Goal: Information Seeking & Learning: Check status

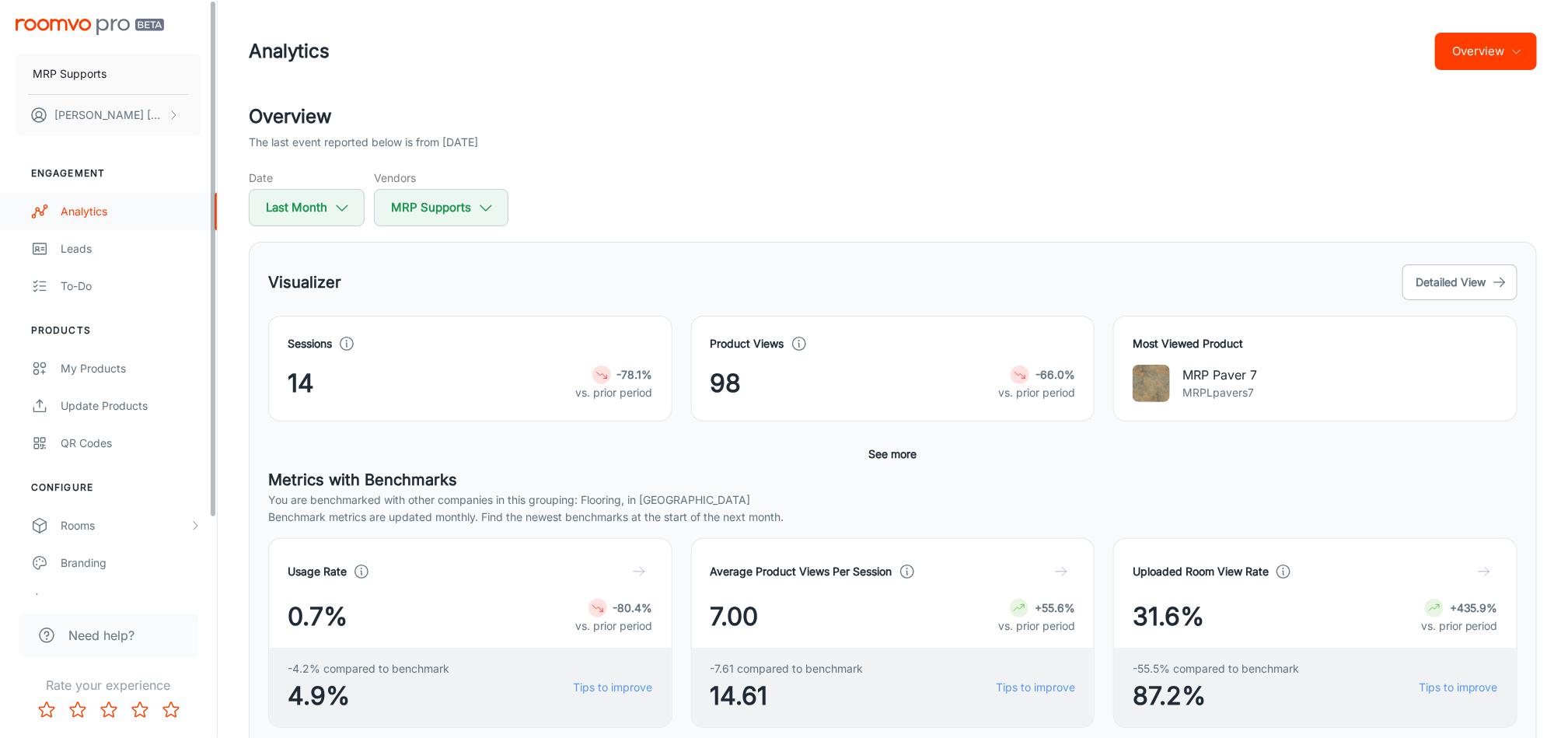
click at [51, 204] on link "Analytics" at bounding box center [108, 211] width 217 height 38
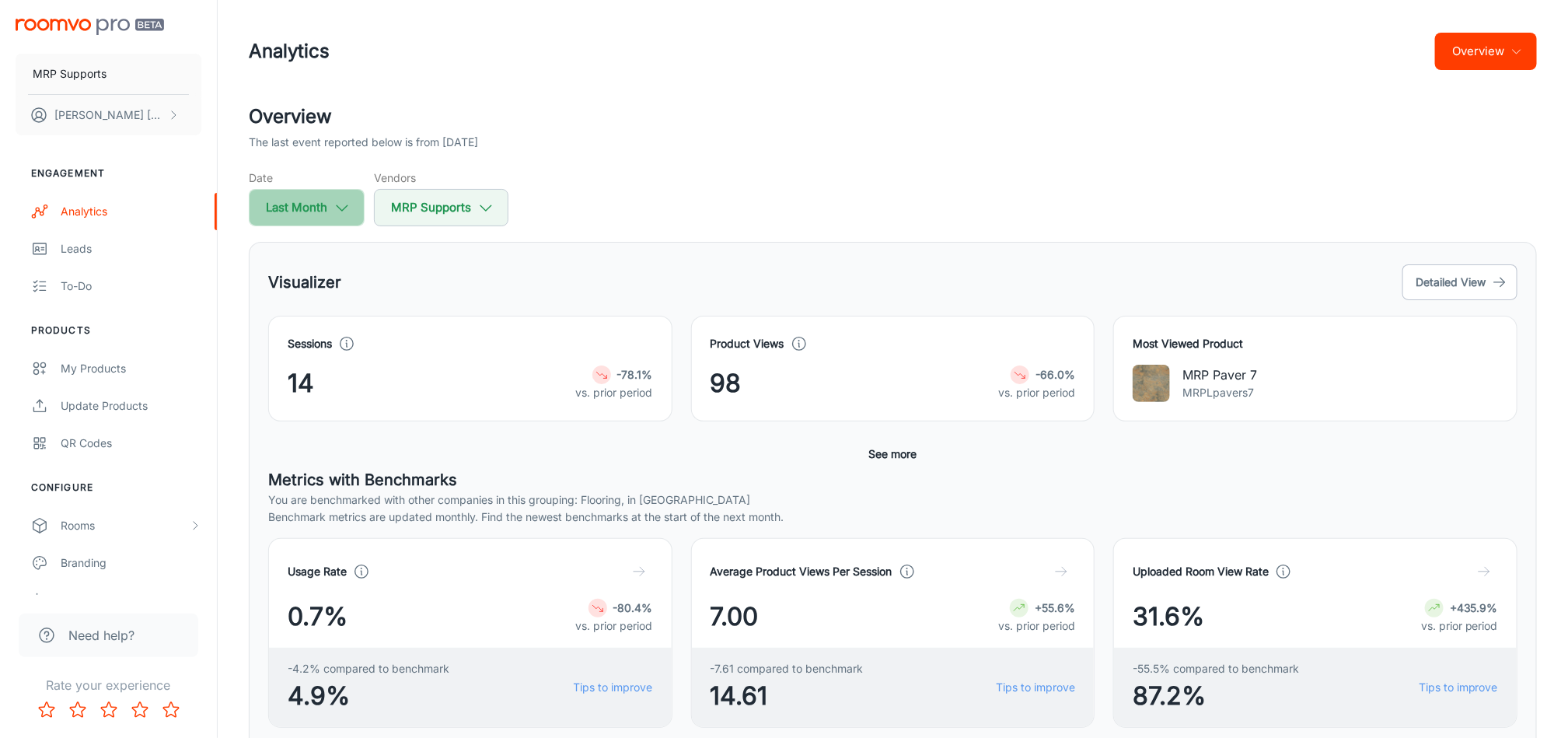
click at [350, 203] on icon "button" at bounding box center [343, 207] width 17 height 17
select select "7"
select select "2025"
select select "7"
select select "2025"
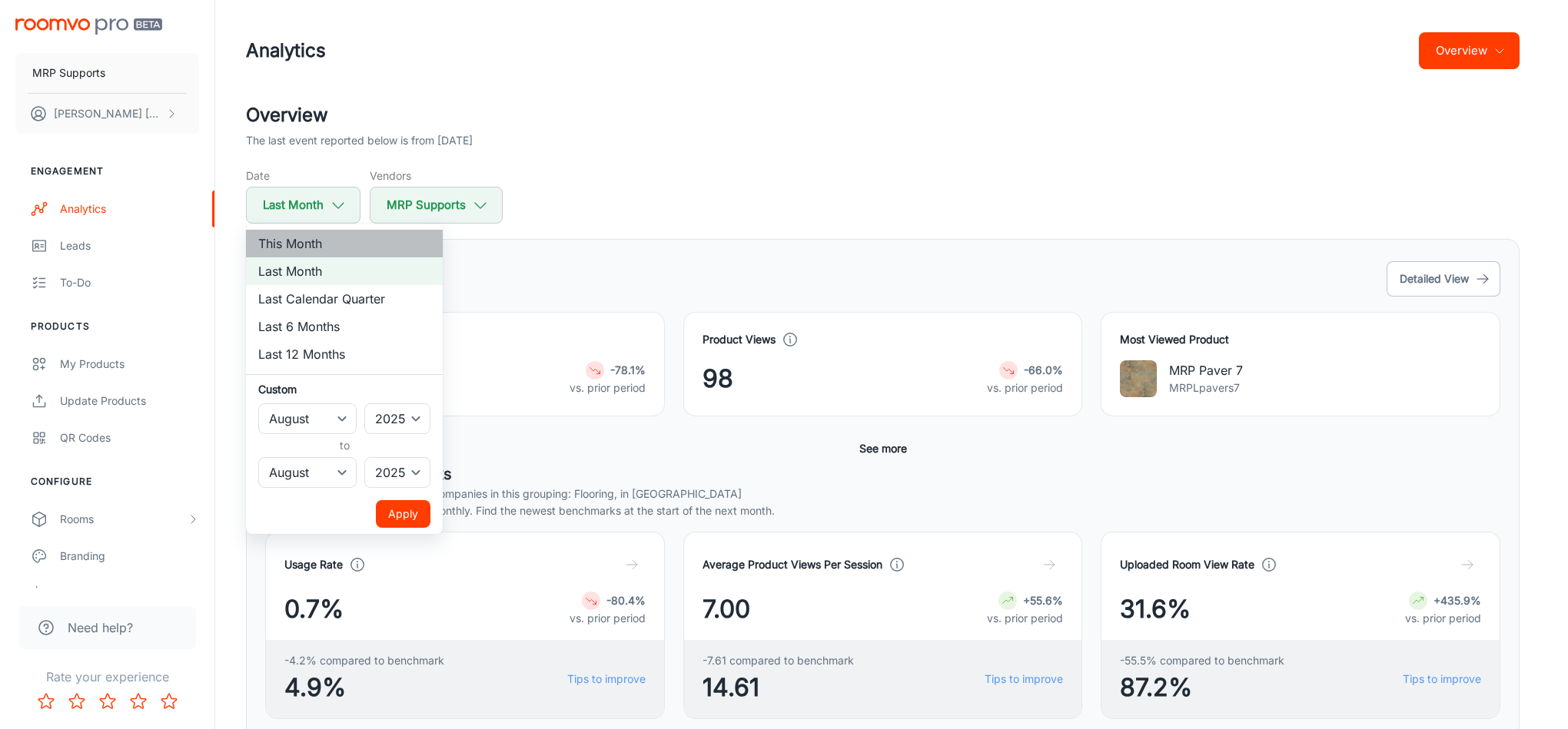
click at [339, 233] on li "This Month" at bounding box center [344, 244] width 196 height 28
select select "8"
click at [1262, 117] on div at bounding box center [784, 364] width 1568 height 729
select select "7"
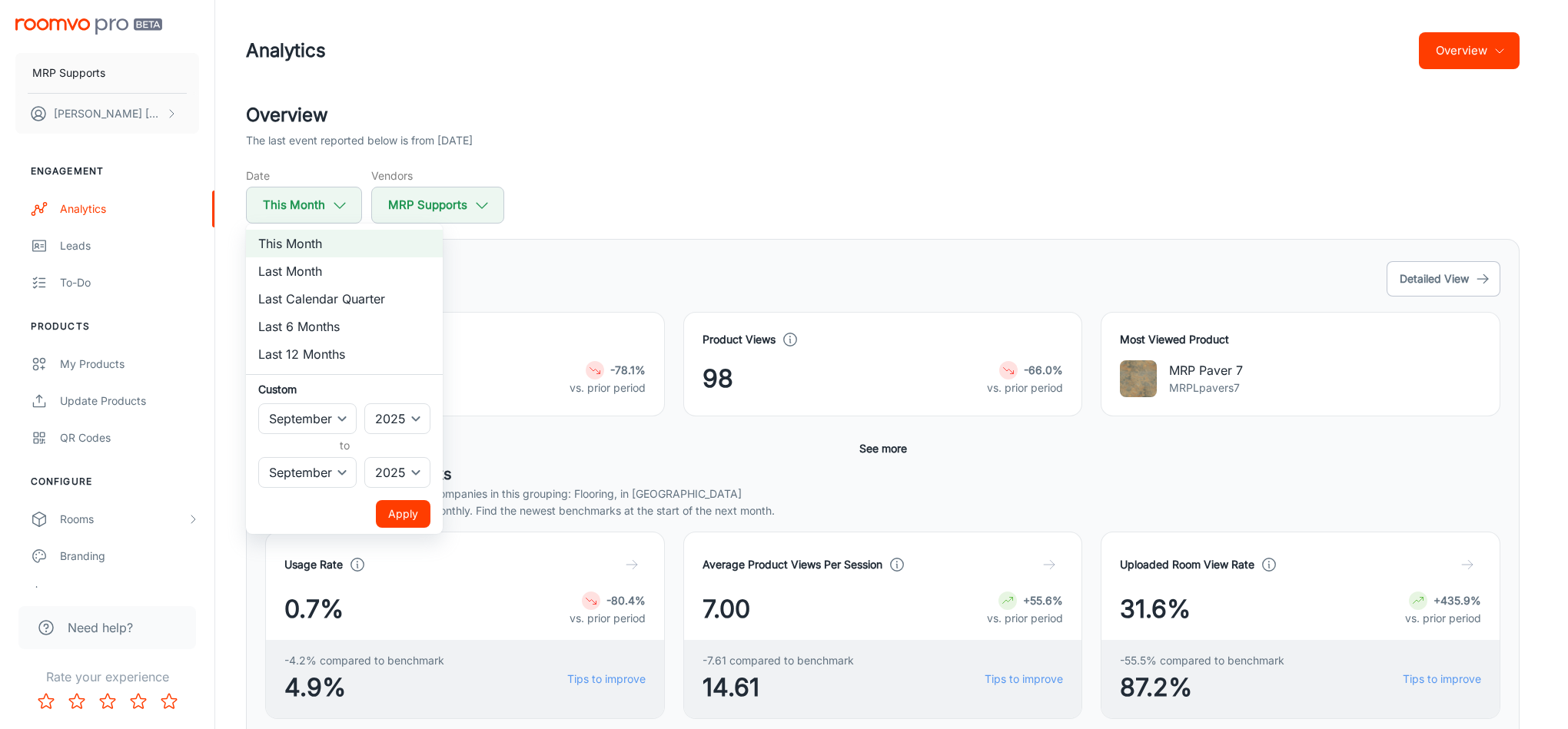
select select "7"
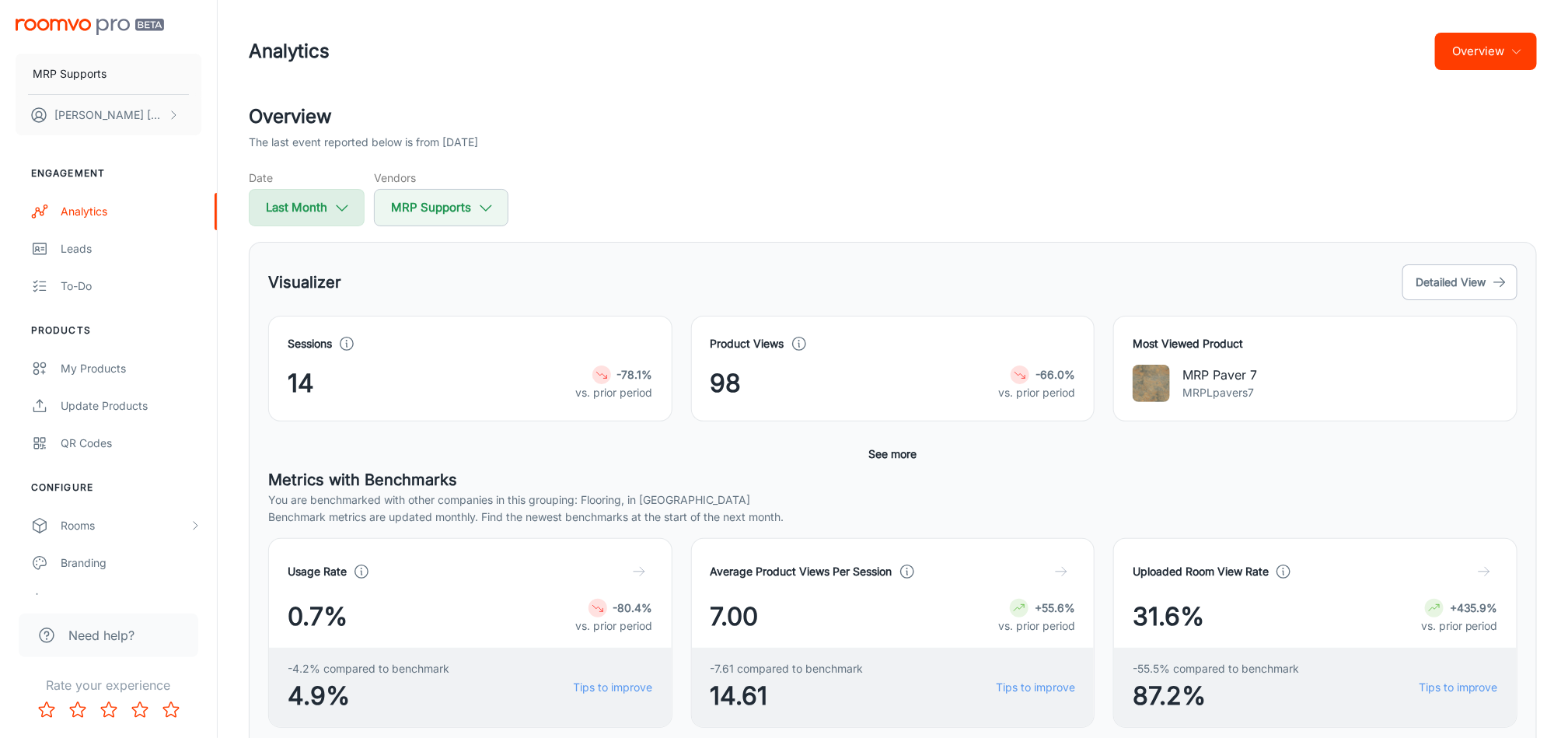
click at [328, 203] on button "Last Month" at bounding box center [306, 208] width 115 height 38
select select "7"
select select "2025"
select select "7"
select select "2025"
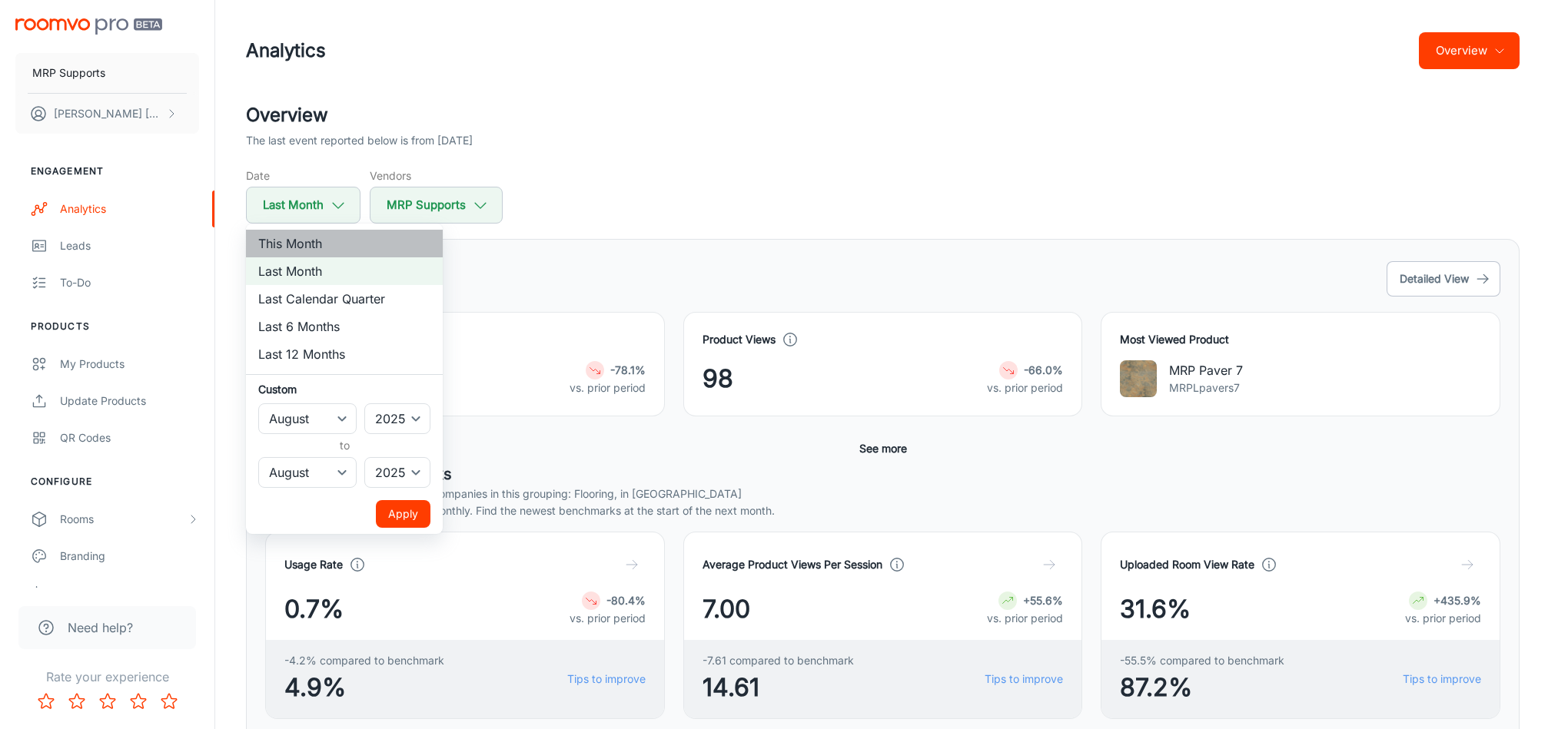
click at [326, 245] on li "This Month" at bounding box center [344, 244] width 196 height 28
select select "8"
click at [404, 521] on button "Apply" at bounding box center [403, 514] width 54 height 28
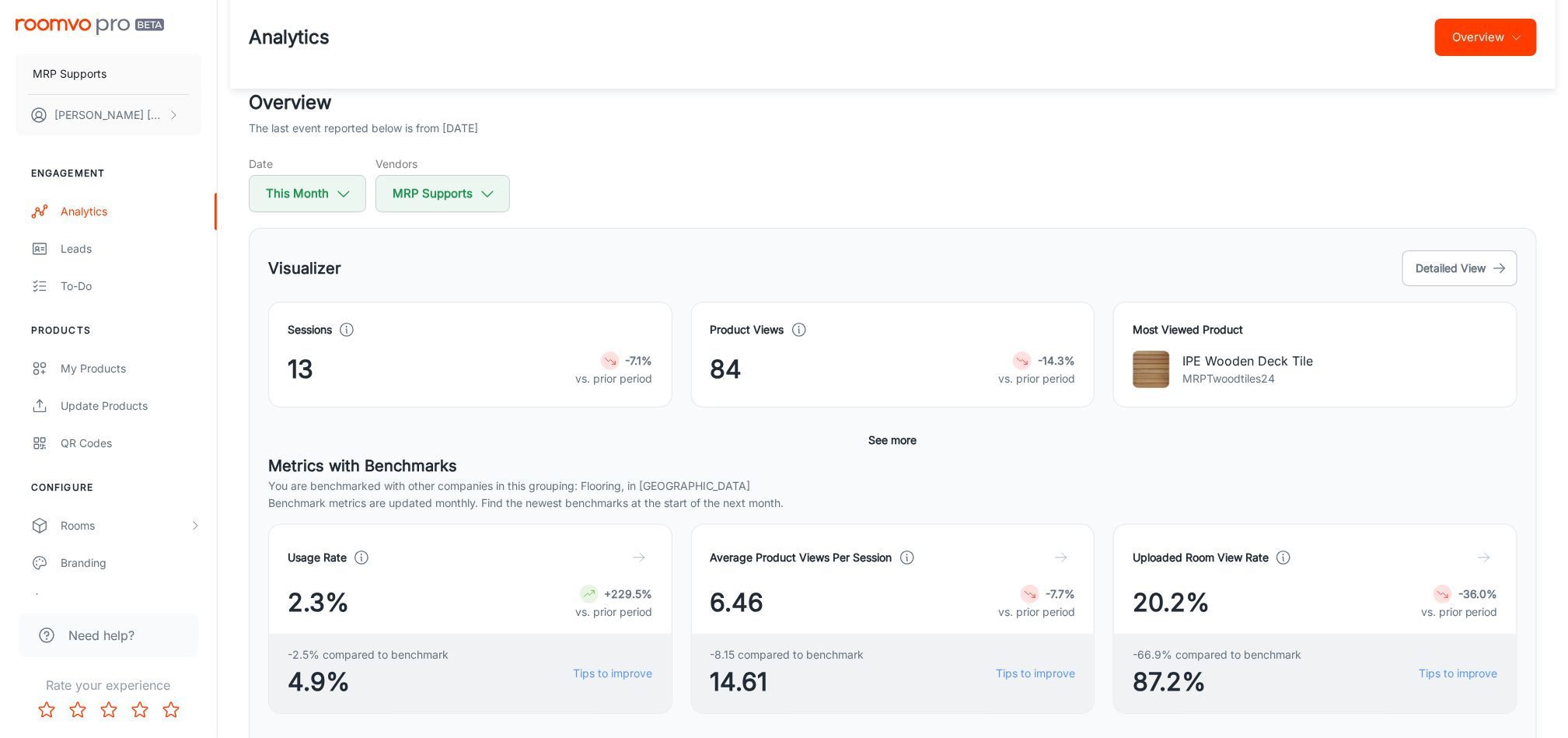
scroll to position [5, 0]
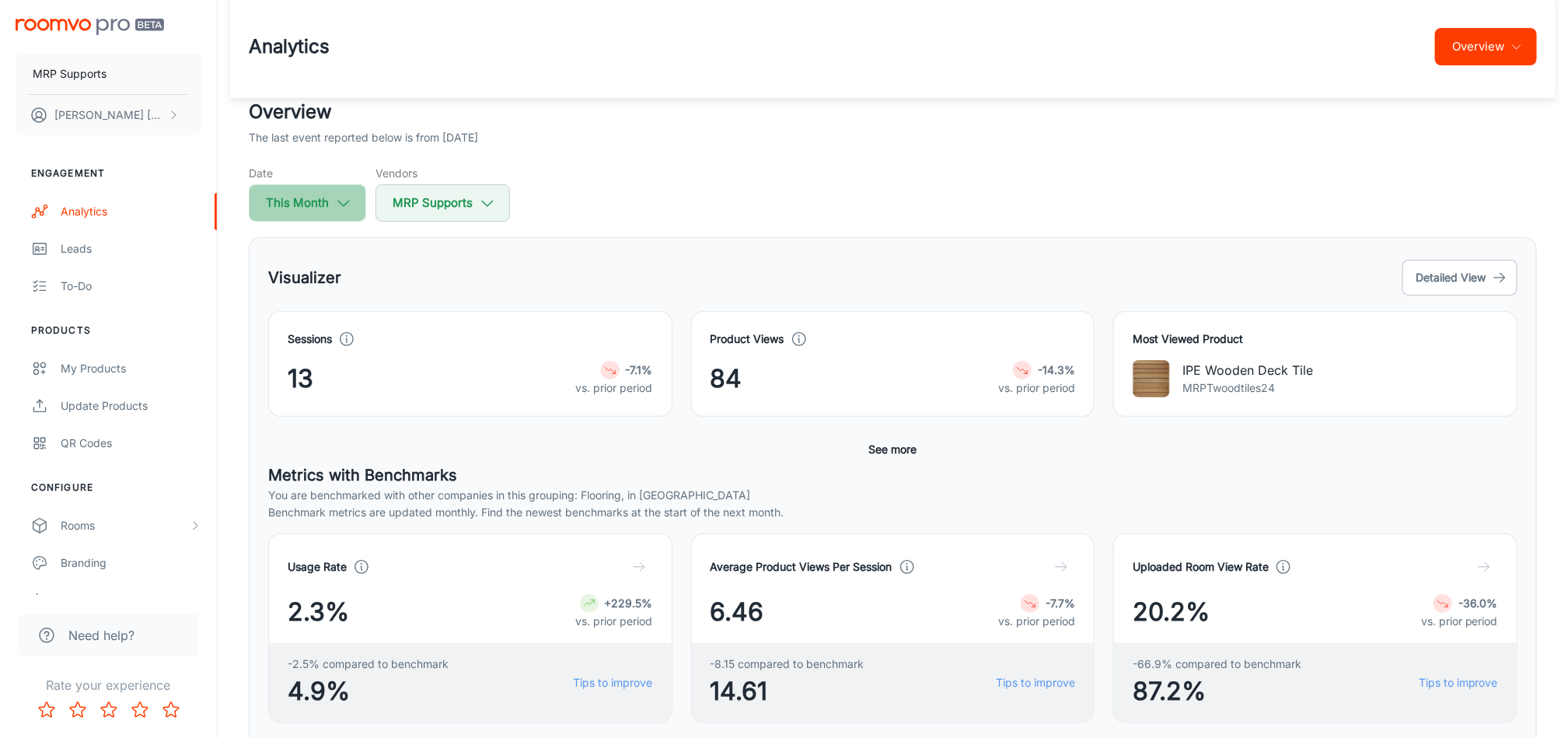
click at [354, 204] on button "This Month" at bounding box center [307, 204] width 117 height 38
select select "8"
select select "2025"
select select "8"
select select "2025"
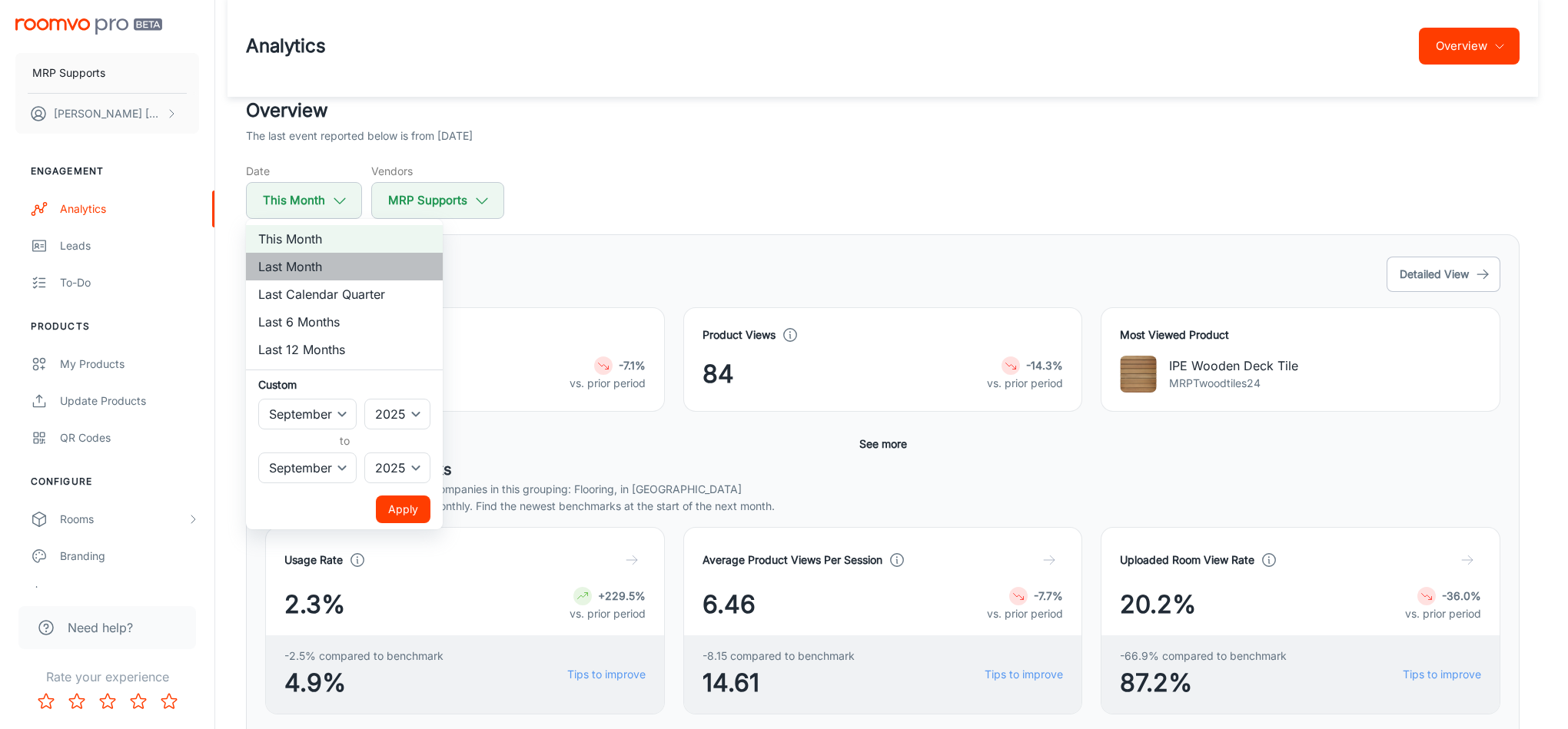
click at [346, 259] on li "Last Month" at bounding box center [344, 267] width 196 height 28
select select "7"
click at [414, 512] on button "Apply" at bounding box center [403, 509] width 54 height 28
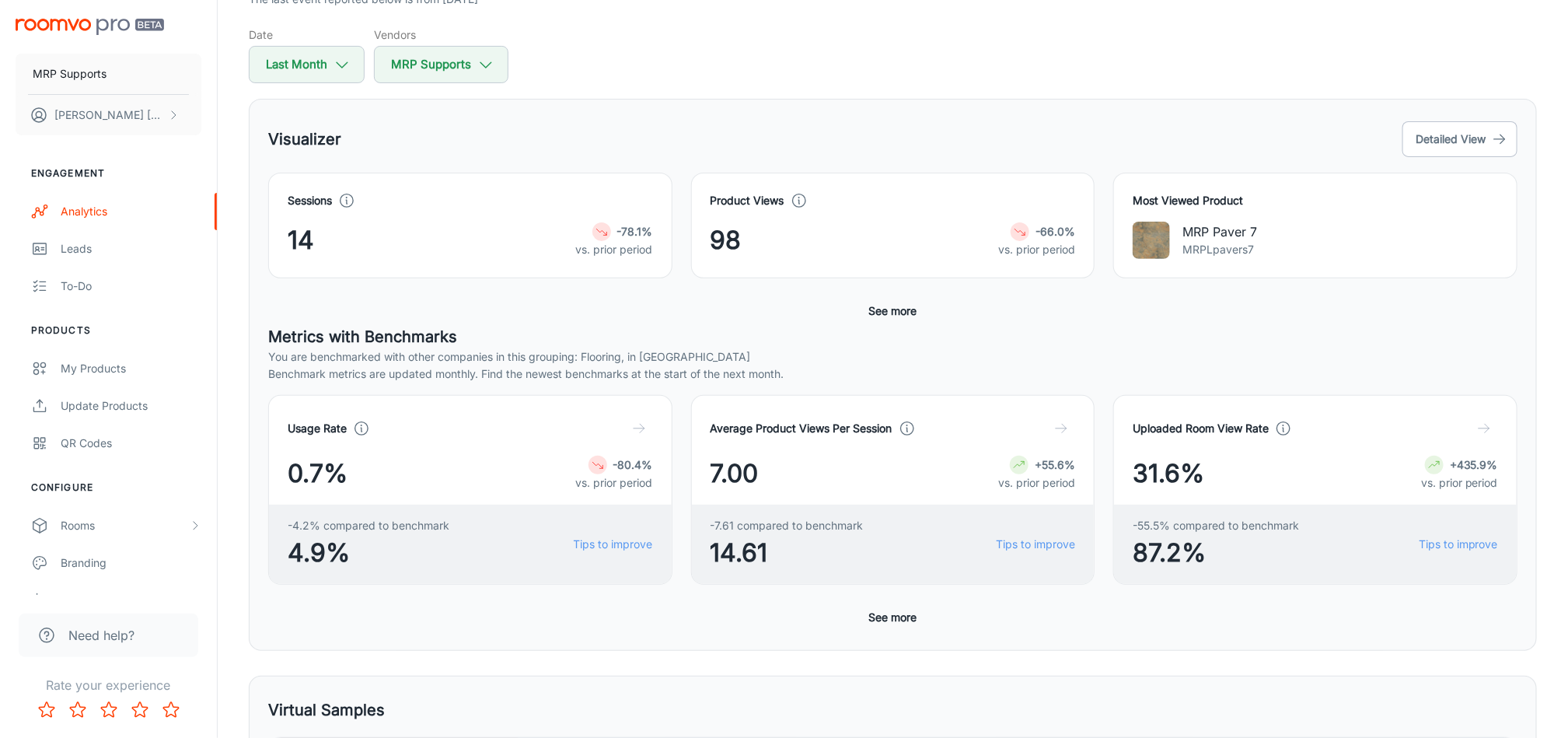
scroll to position [134, 0]
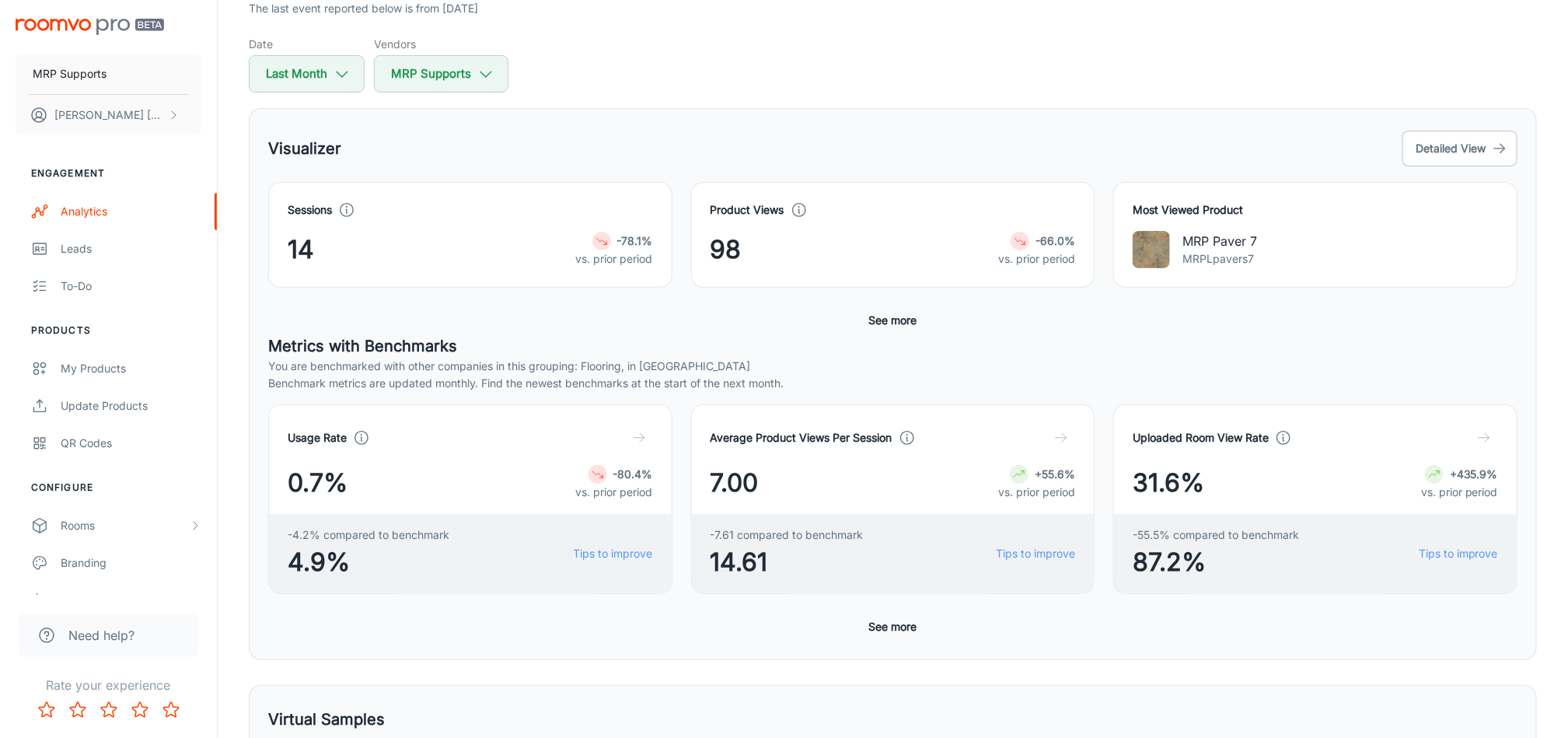
drag, startPoint x: 1333, startPoint y: 52, endPoint x: 1547, endPoint y: 194, distance: 256.8
click at [1547, 194] on div "Overview The last event reported below is from [DATE] Date Last Month Vendors M…" at bounding box center [893, 600] width 1326 height 1264
